Goal: Task Accomplishment & Management: Use online tool/utility

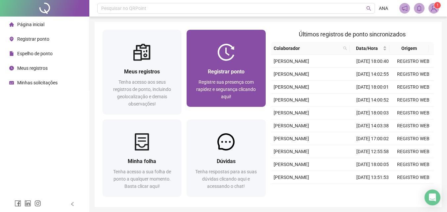
click at [220, 77] on div "Registrar ponto Registre sua presença com rapidez e segurança clicando aqui!" at bounding box center [226, 84] width 63 height 33
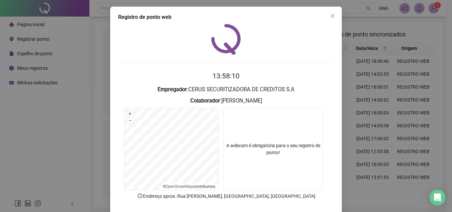
scroll to position [32, 0]
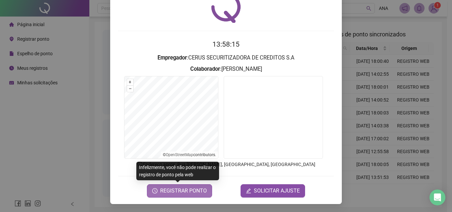
click at [173, 190] on span "REGISTRAR PONTO" at bounding box center [183, 191] width 47 height 8
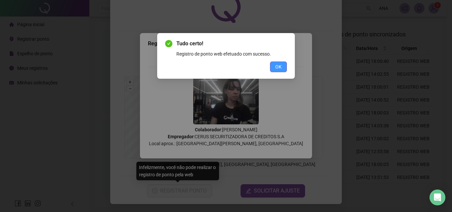
click at [283, 65] on button "OK" at bounding box center [278, 67] width 17 height 11
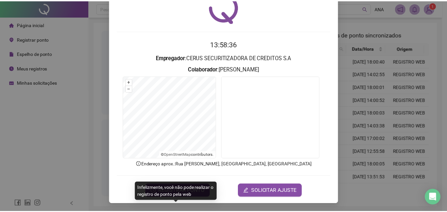
scroll to position [0, 0]
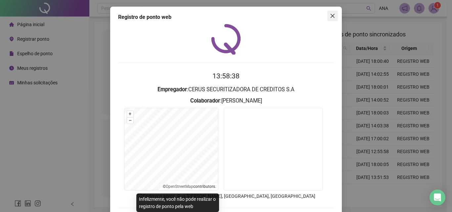
click at [332, 18] on icon "close" at bounding box center [332, 15] width 5 height 5
